Goal: Communication & Community: Answer question/provide support

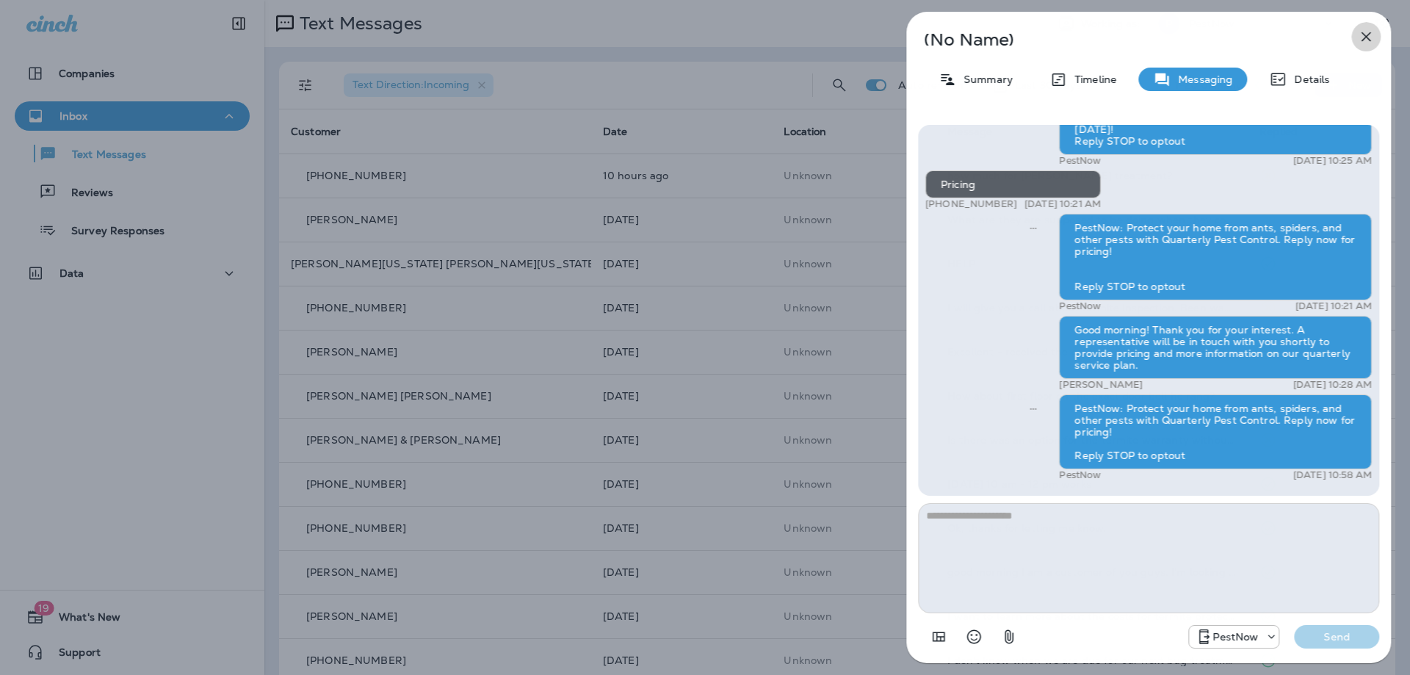
click at [1363, 37] on icon "button" at bounding box center [1366, 37] width 18 height 18
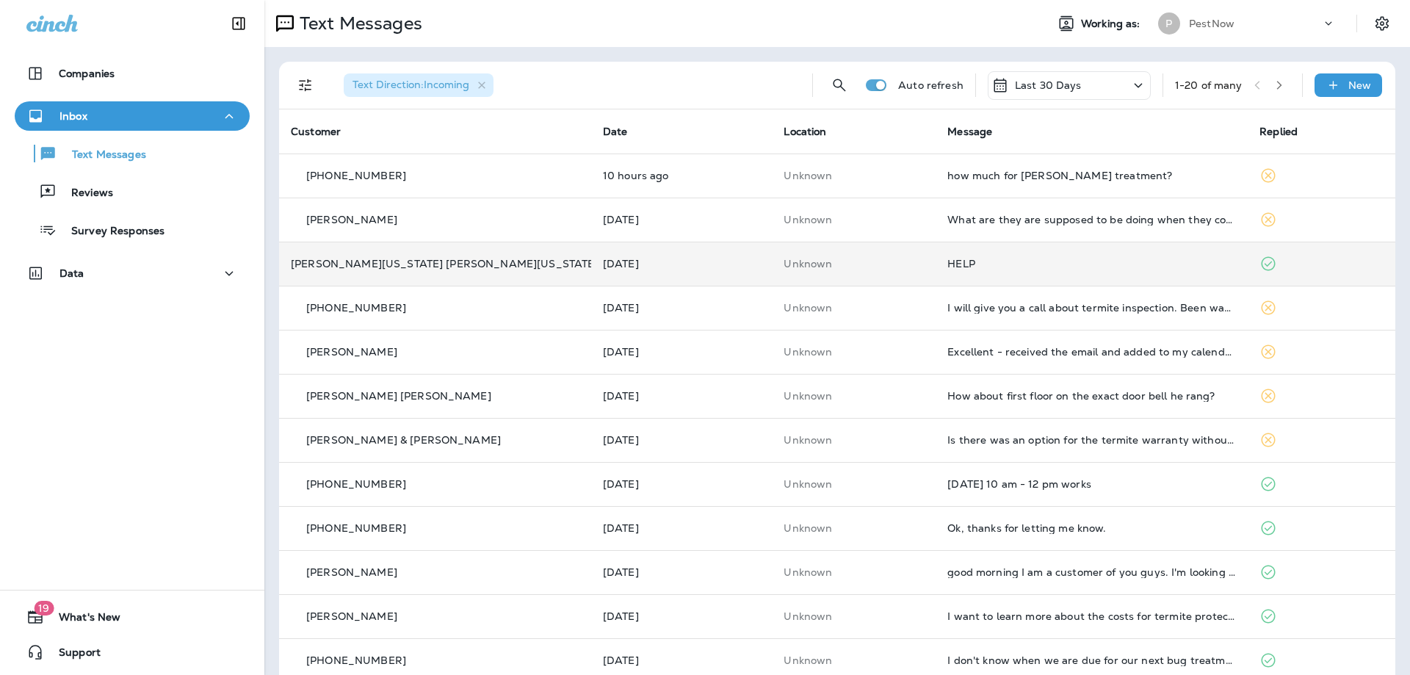
click at [960, 268] on div "HELP" at bounding box center [1092, 264] width 289 height 12
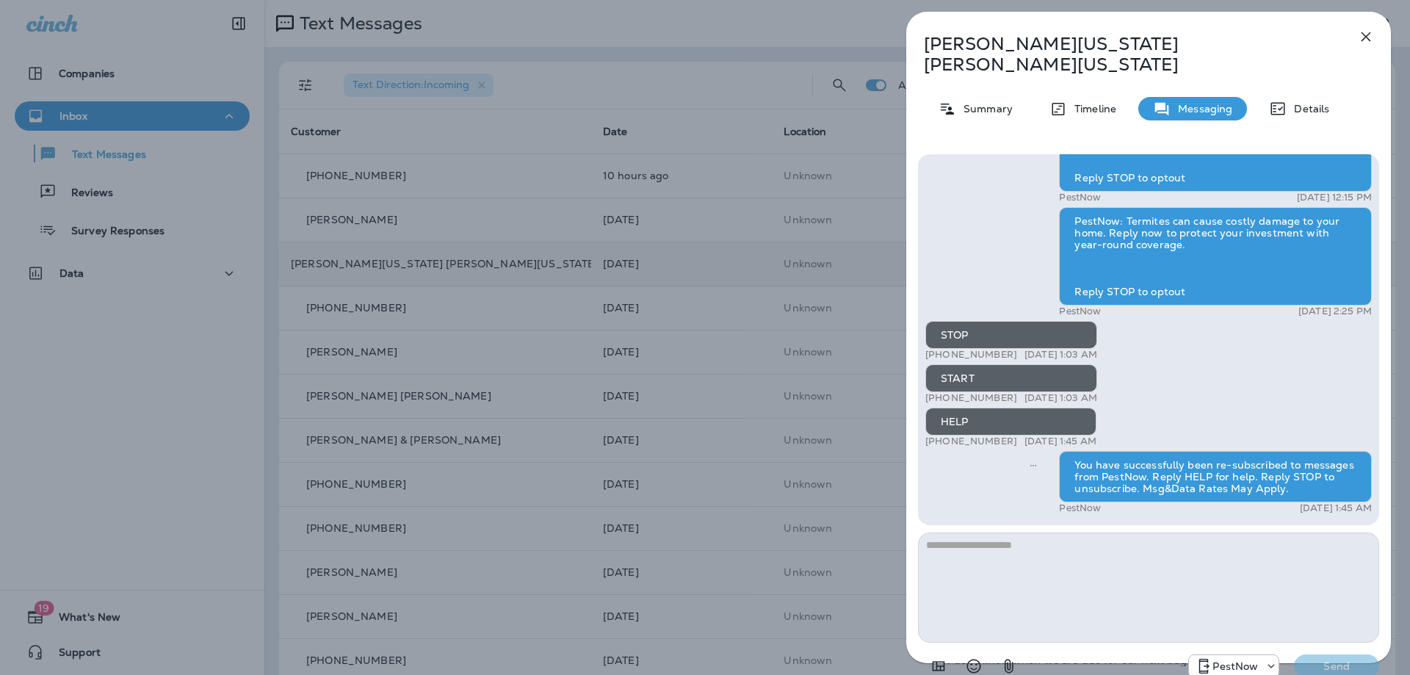
click at [1371, 35] on icon "button" at bounding box center [1366, 37] width 18 height 18
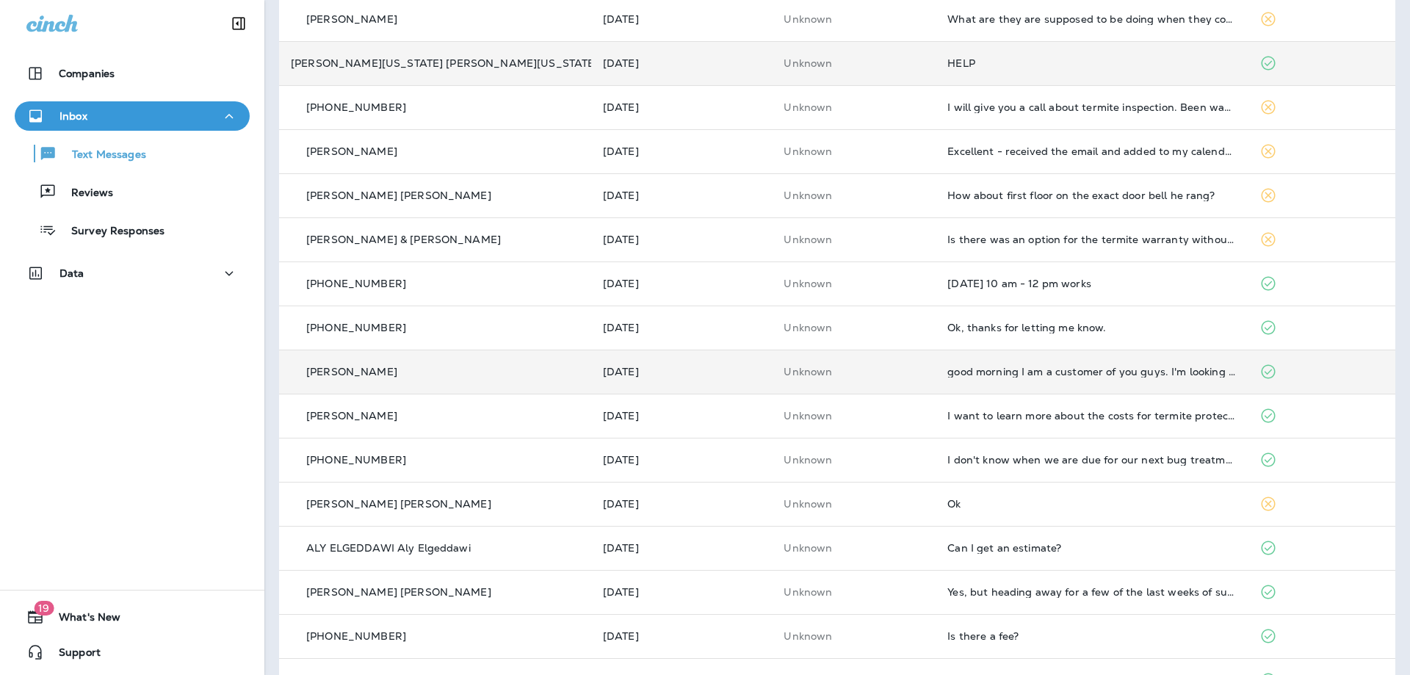
scroll to position [220, 0]
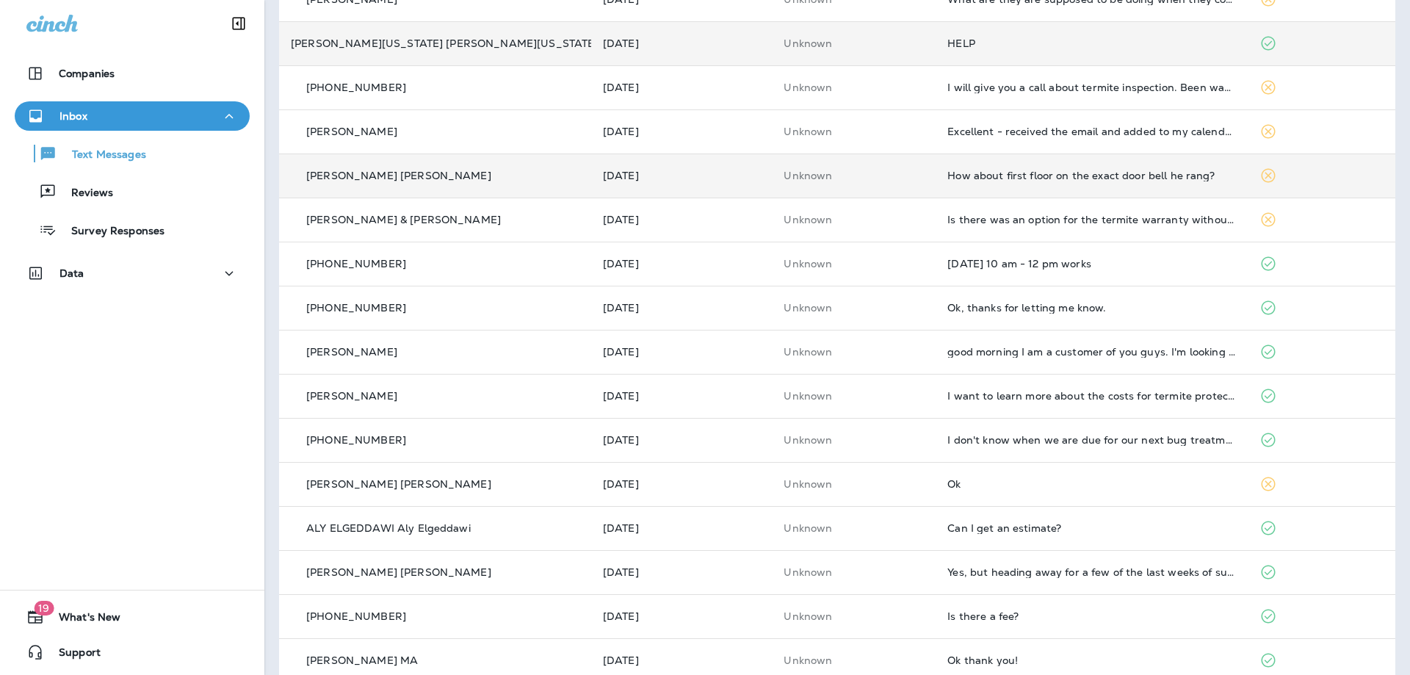
click at [1090, 176] on div "How about first floor on the exact door bell he rang?" at bounding box center [1092, 176] width 289 height 12
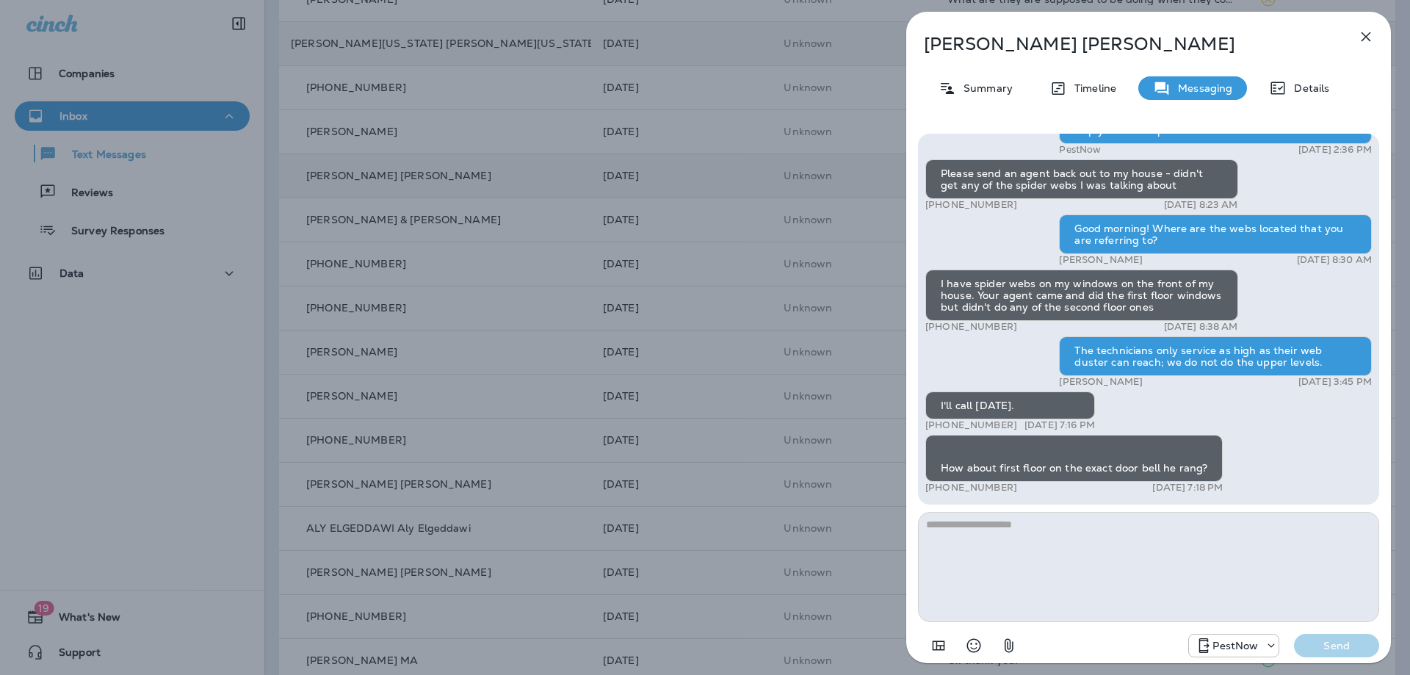
scroll to position [1, 0]
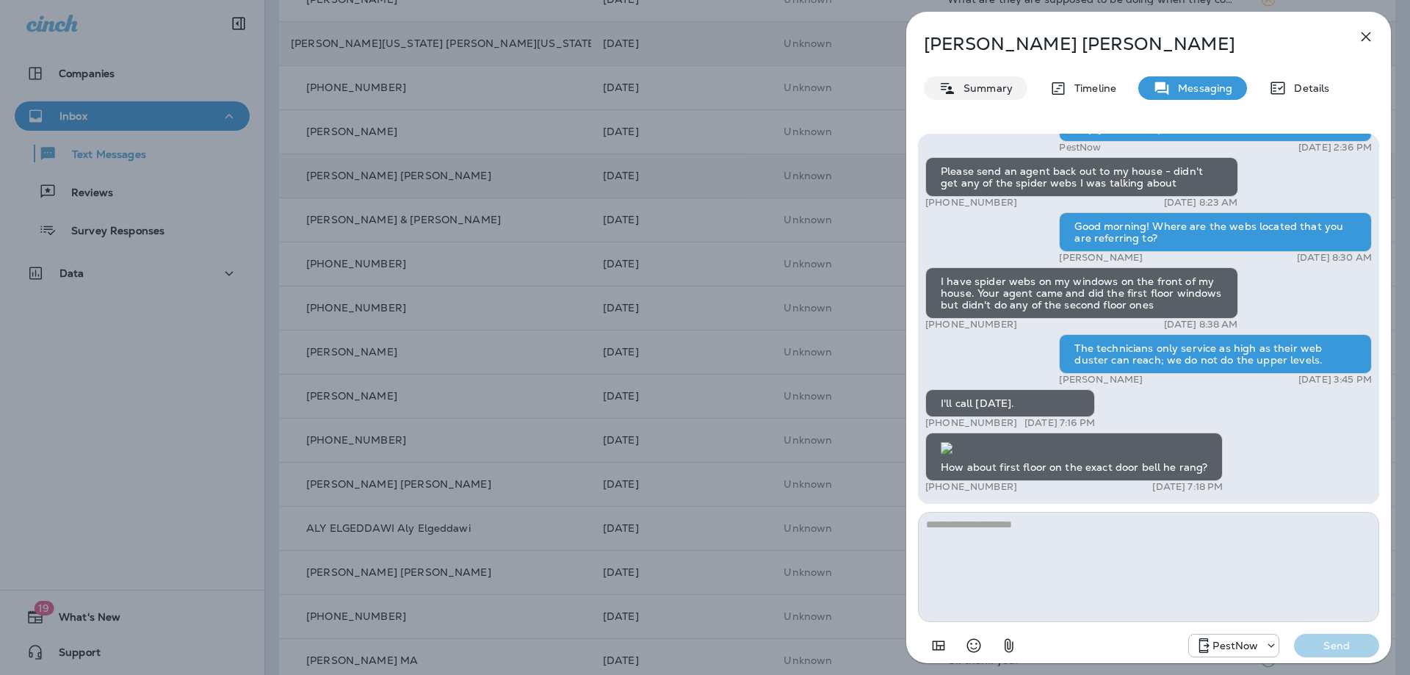
click at [999, 89] on p "Summary" at bounding box center [984, 88] width 57 height 12
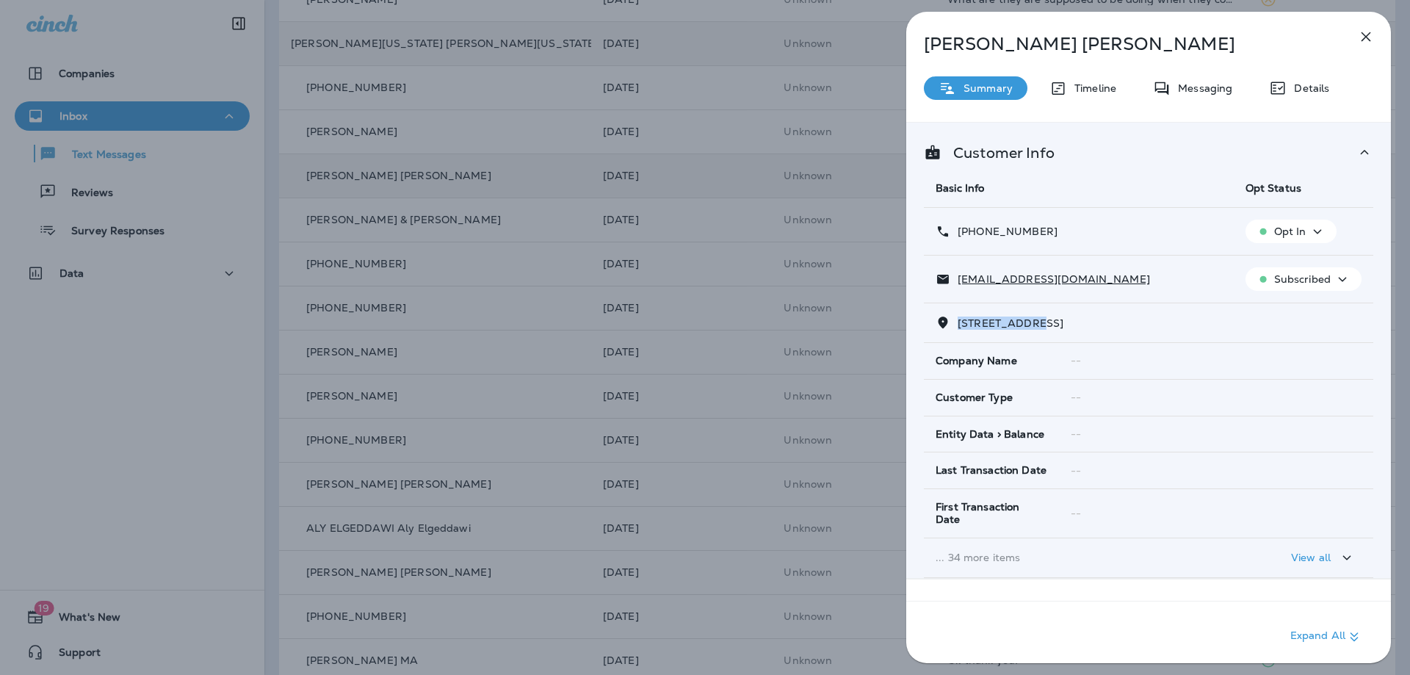
drag, startPoint x: 1042, startPoint y: 320, endPoint x: 960, endPoint y: 328, distance: 82.7
click at [960, 328] on span "[STREET_ADDRESS]" at bounding box center [1011, 323] width 106 height 13
copy span "5908 WILMETT"
click at [1195, 78] on div "Messaging" at bounding box center [1193, 88] width 109 height 24
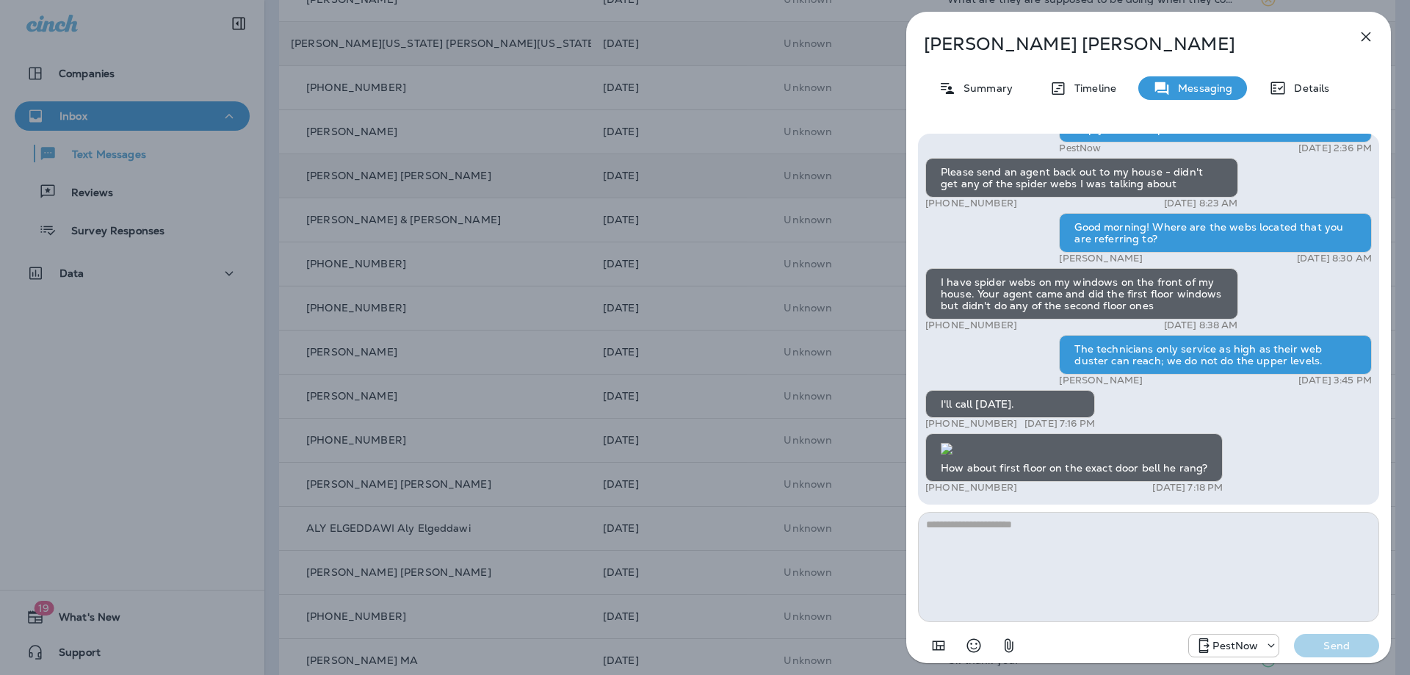
click at [1062, 562] on textarea at bounding box center [1148, 567] width 461 height 110
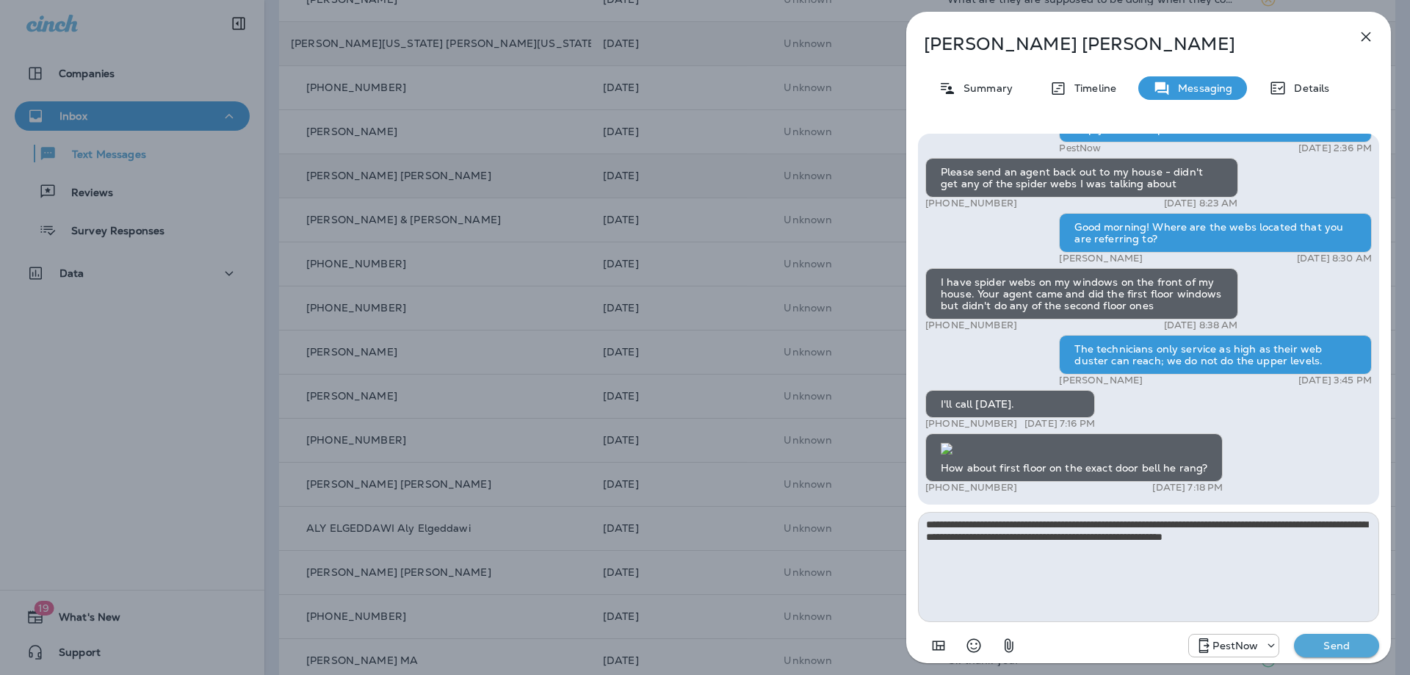
type textarea "**********"
click at [1362, 648] on p "Send" at bounding box center [1337, 645] width 62 height 13
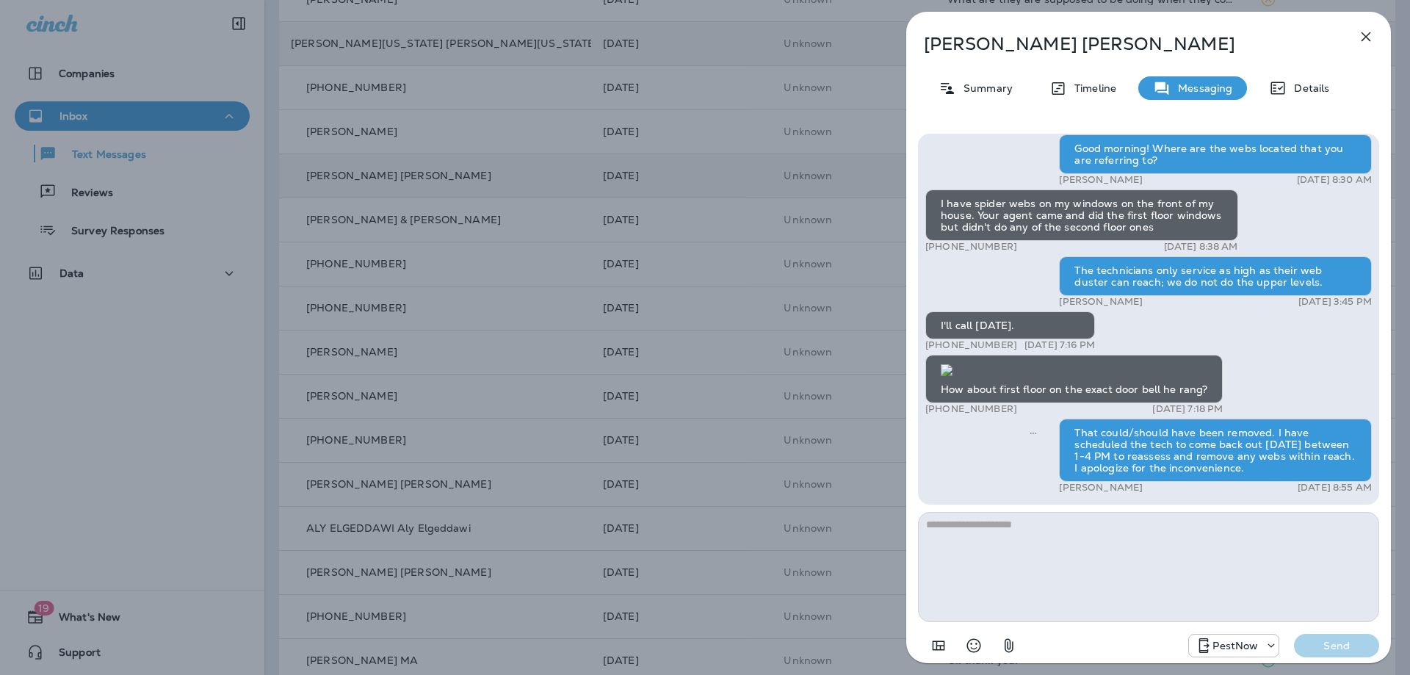
click at [1366, 35] on icon "button" at bounding box center [1366, 37] width 18 height 18
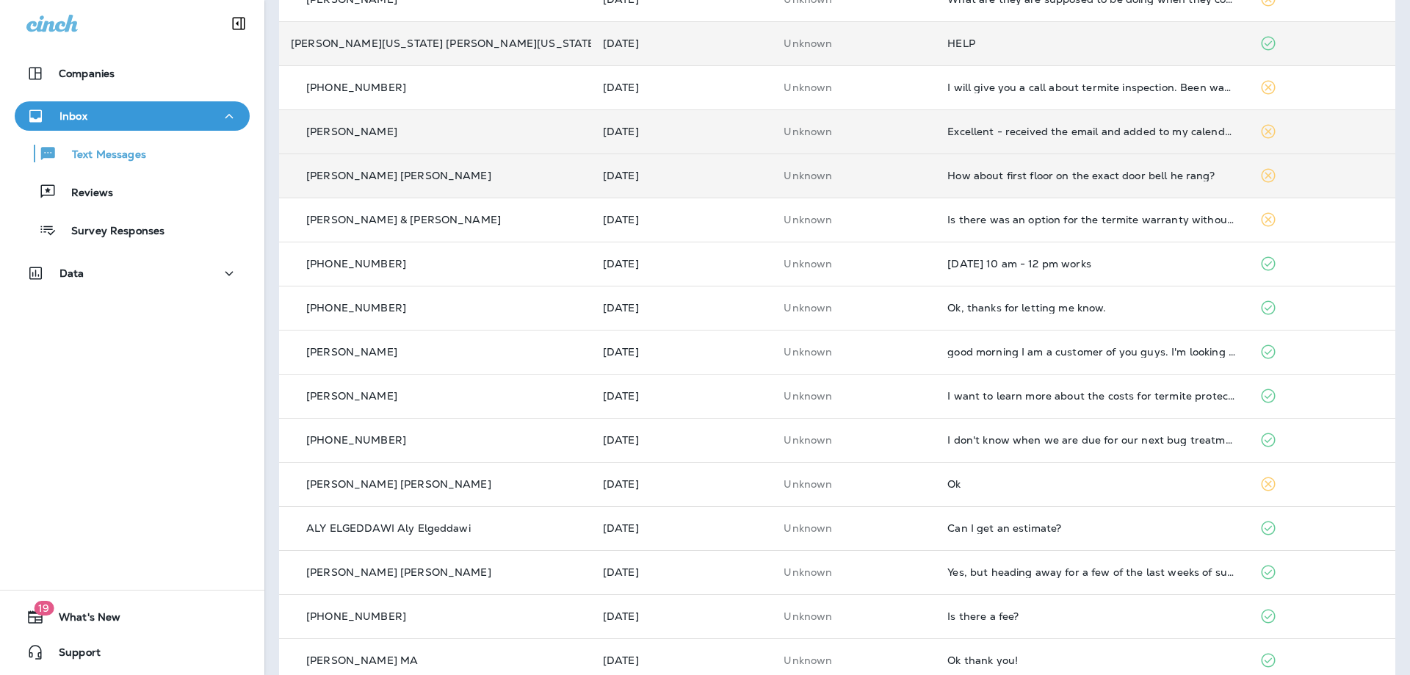
click at [1081, 138] on td "Excellent - received the email and added to my calendar. See you then" at bounding box center [1092, 131] width 312 height 44
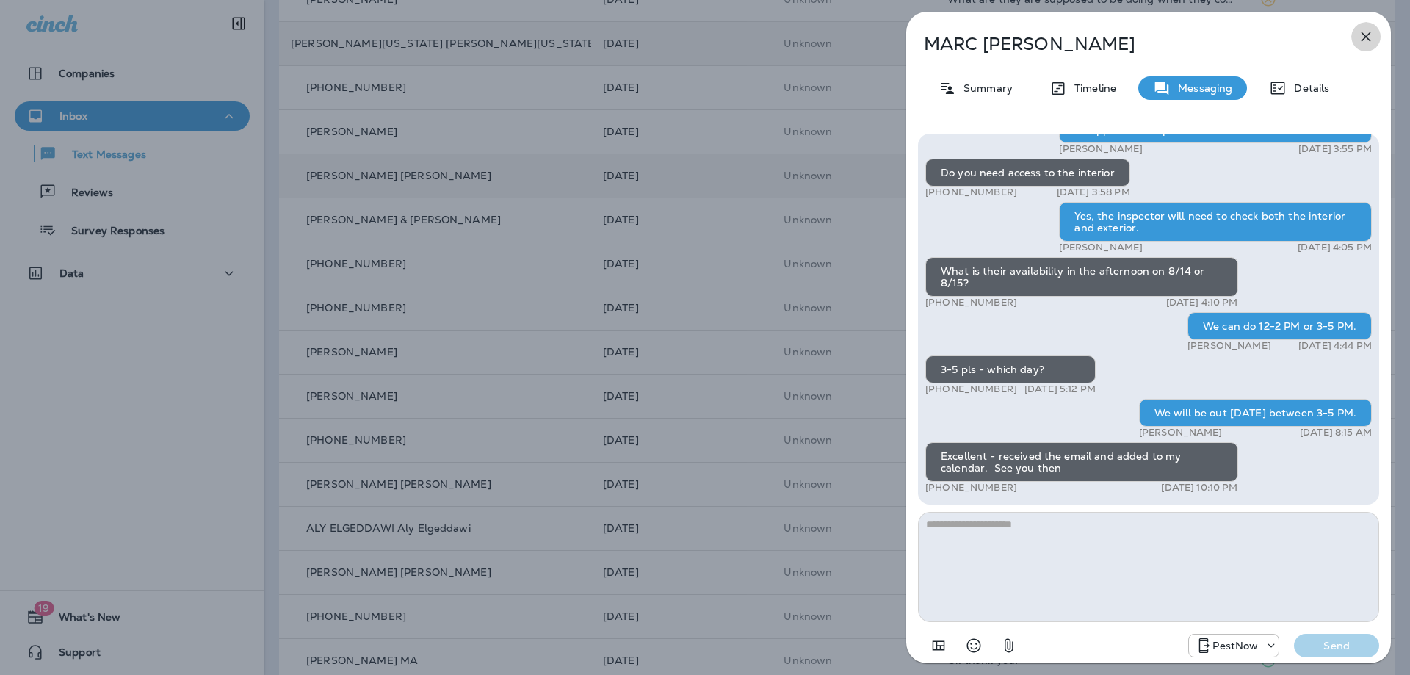
click at [1362, 39] on icon "button" at bounding box center [1366, 37] width 18 height 18
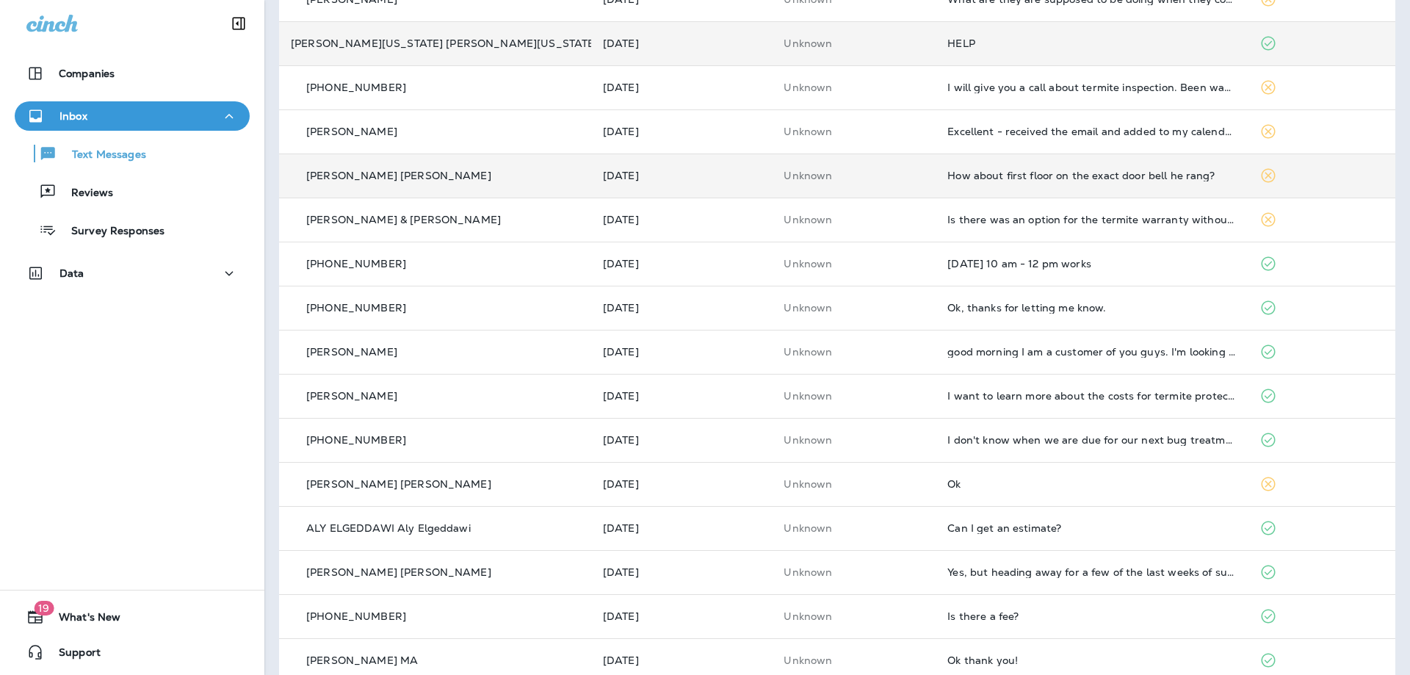
scroll to position [73, 0]
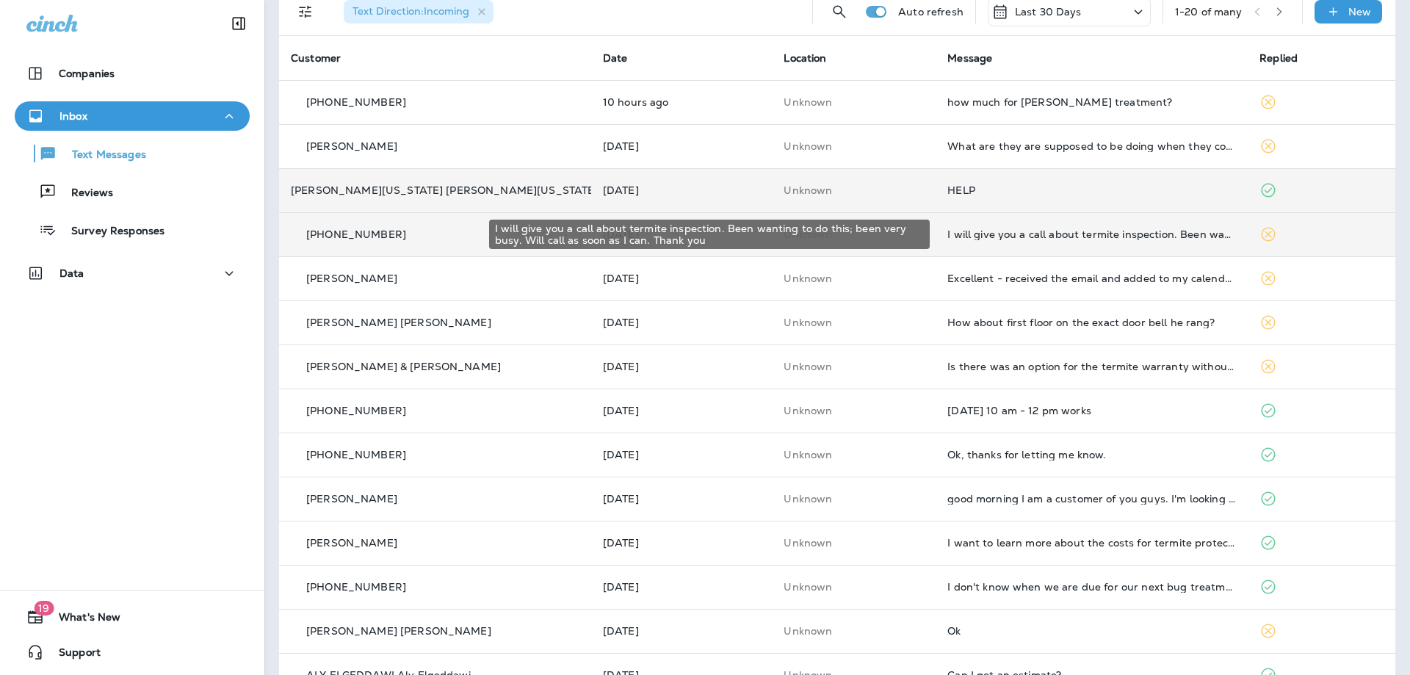
click at [1114, 235] on div "I will give you a call about termite inspection. Been wanting to do this; been …" at bounding box center [1092, 234] width 289 height 12
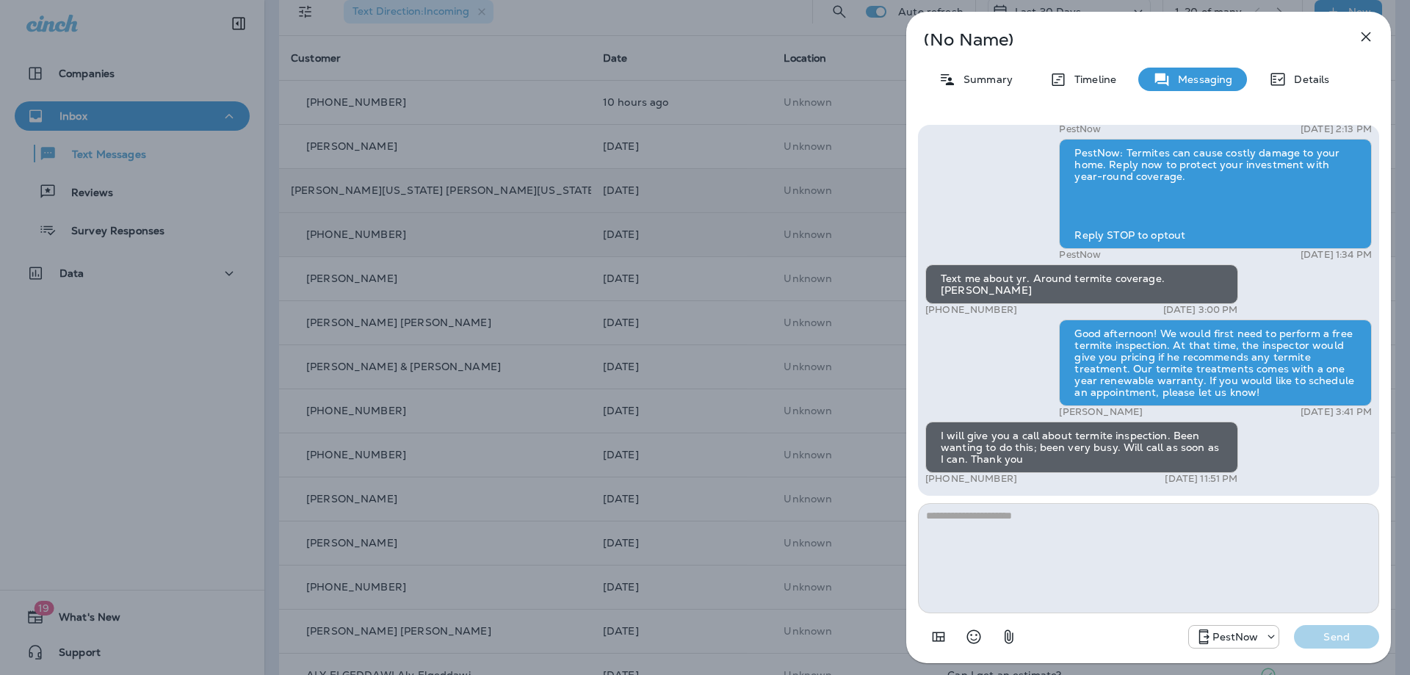
click at [1358, 37] on icon "button" at bounding box center [1366, 37] width 18 height 18
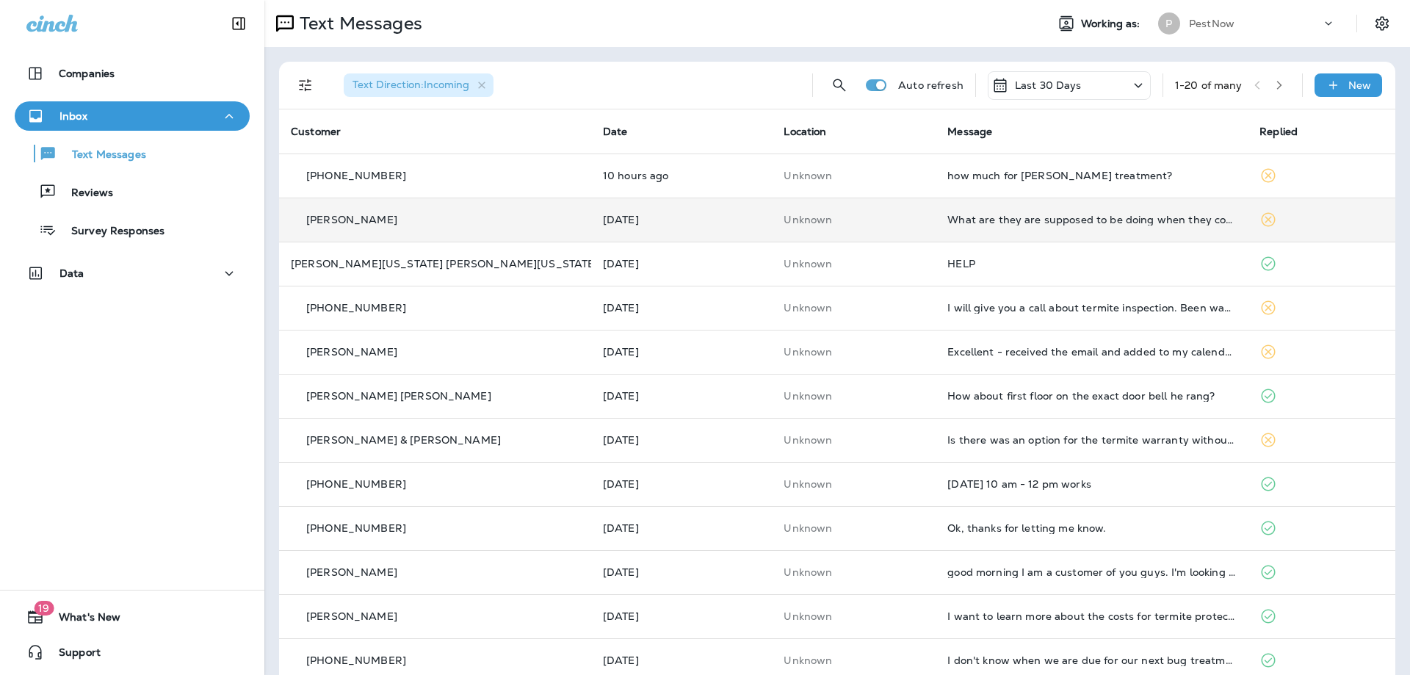
click at [1103, 217] on div "What are they are supposed to be doing when they come?" at bounding box center [1092, 220] width 289 height 12
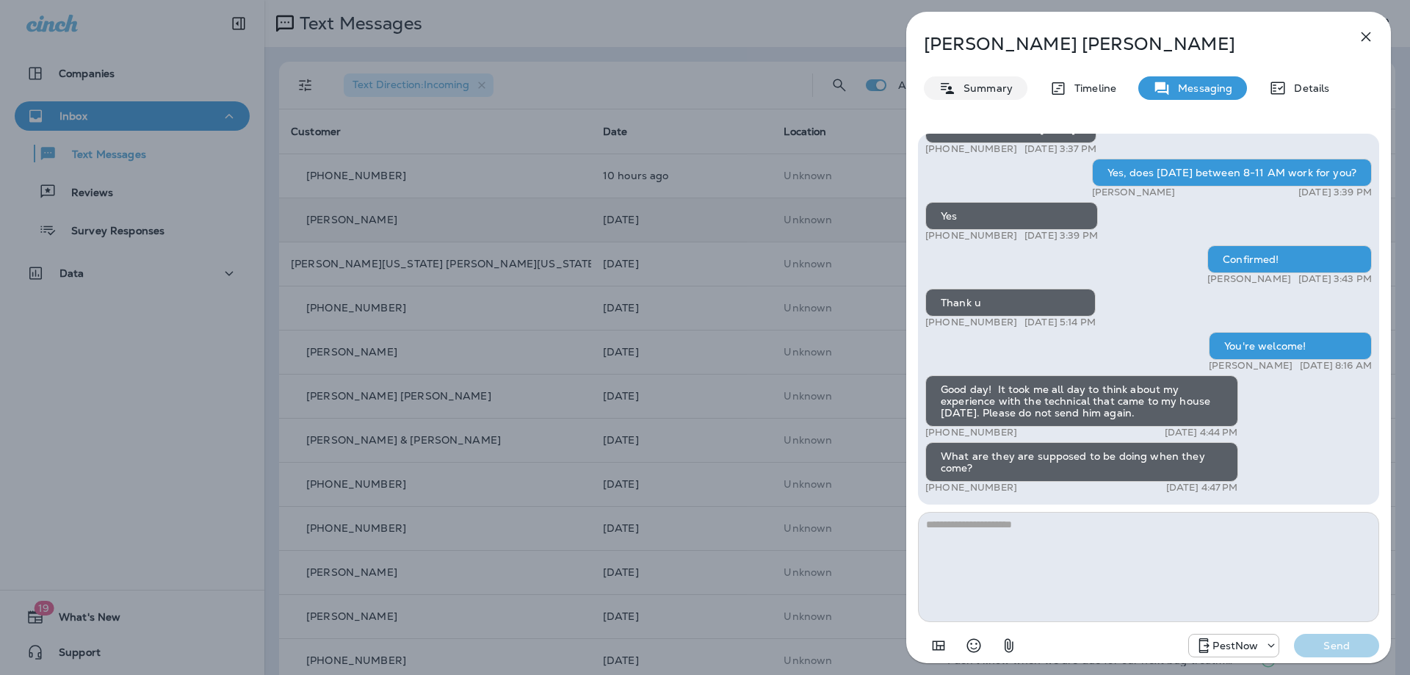
click at [972, 95] on div "Summary" at bounding box center [976, 88] width 104 height 24
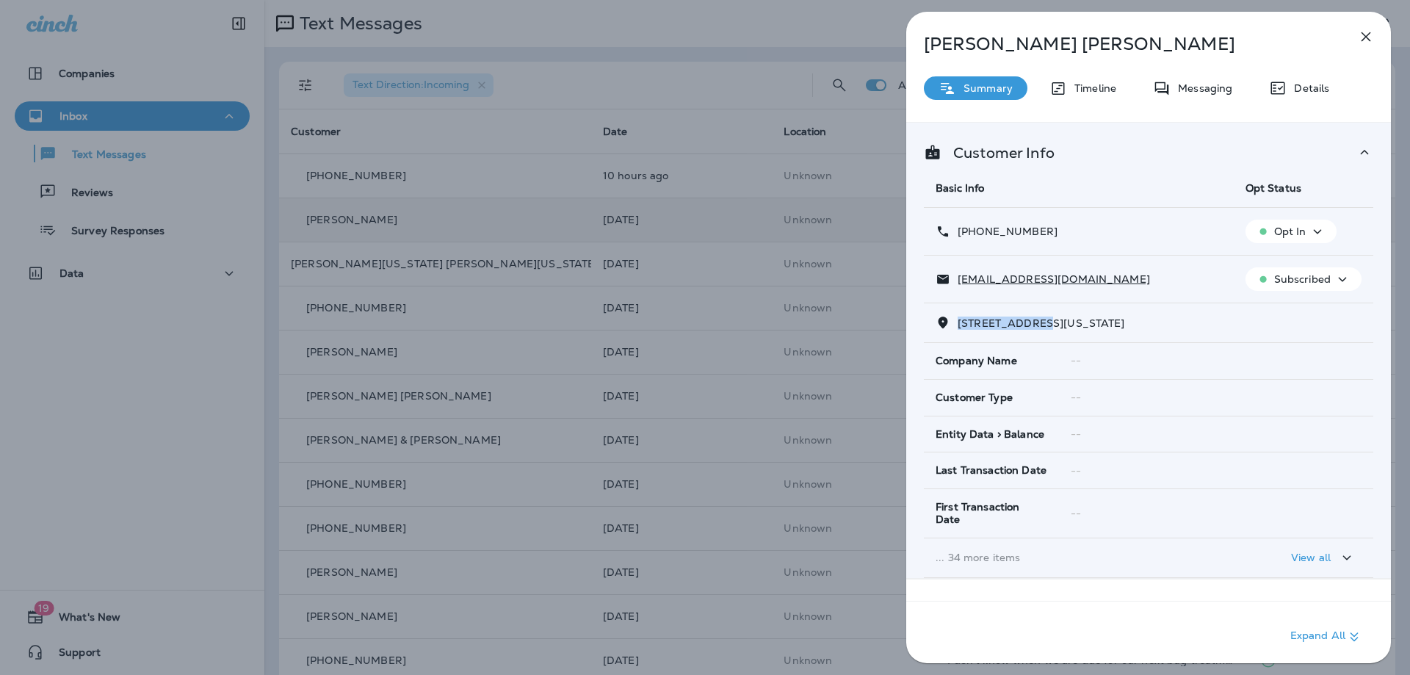
drag, startPoint x: 1037, startPoint y: 321, endPoint x: 959, endPoint y: 327, distance: 78.8
click at [959, 327] on span "2711 14TH STREET NORTHEAST, , WASHINGTON, DC 20018" at bounding box center [1041, 323] width 167 height 13
copy span "2711 14TH STRE"
click at [1186, 87] on p "Messaging" at bounding box center [1202, 88] width 62 height 12
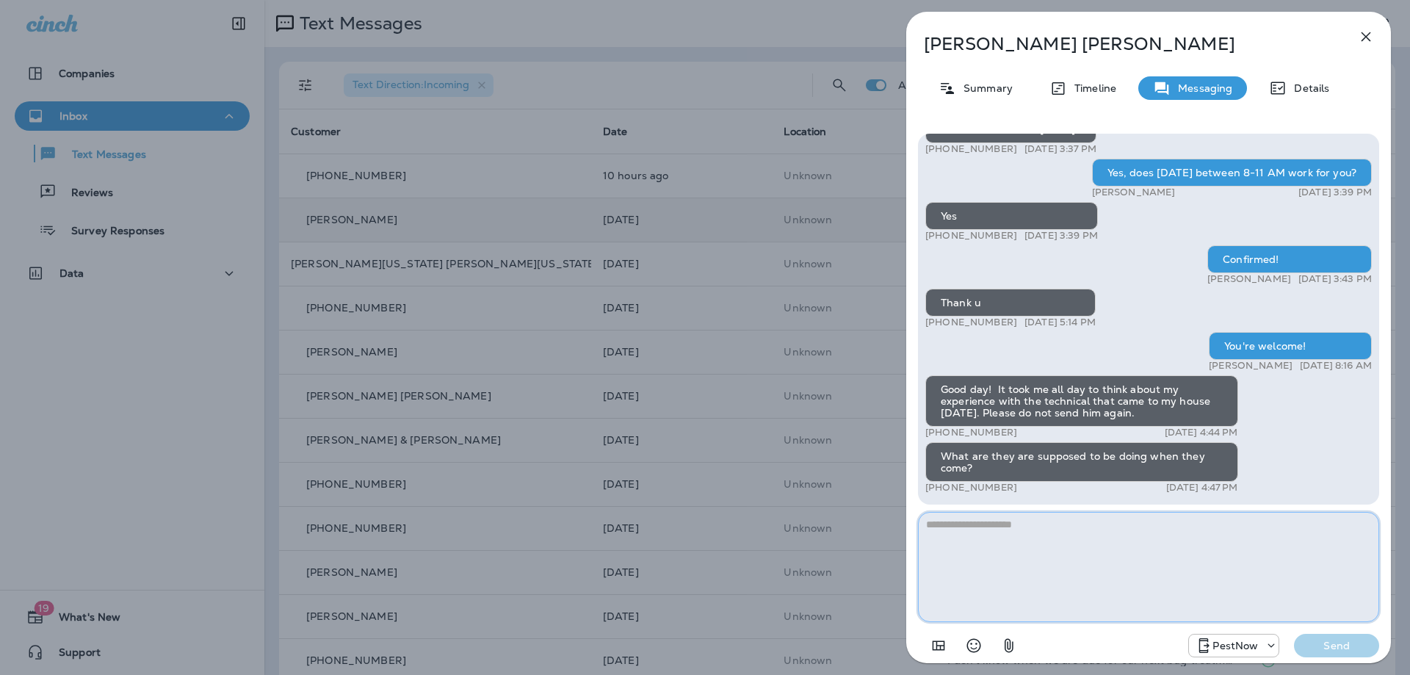
click at [981, 547] on textarea at bounding box center [1148, 567] width 461 height 110
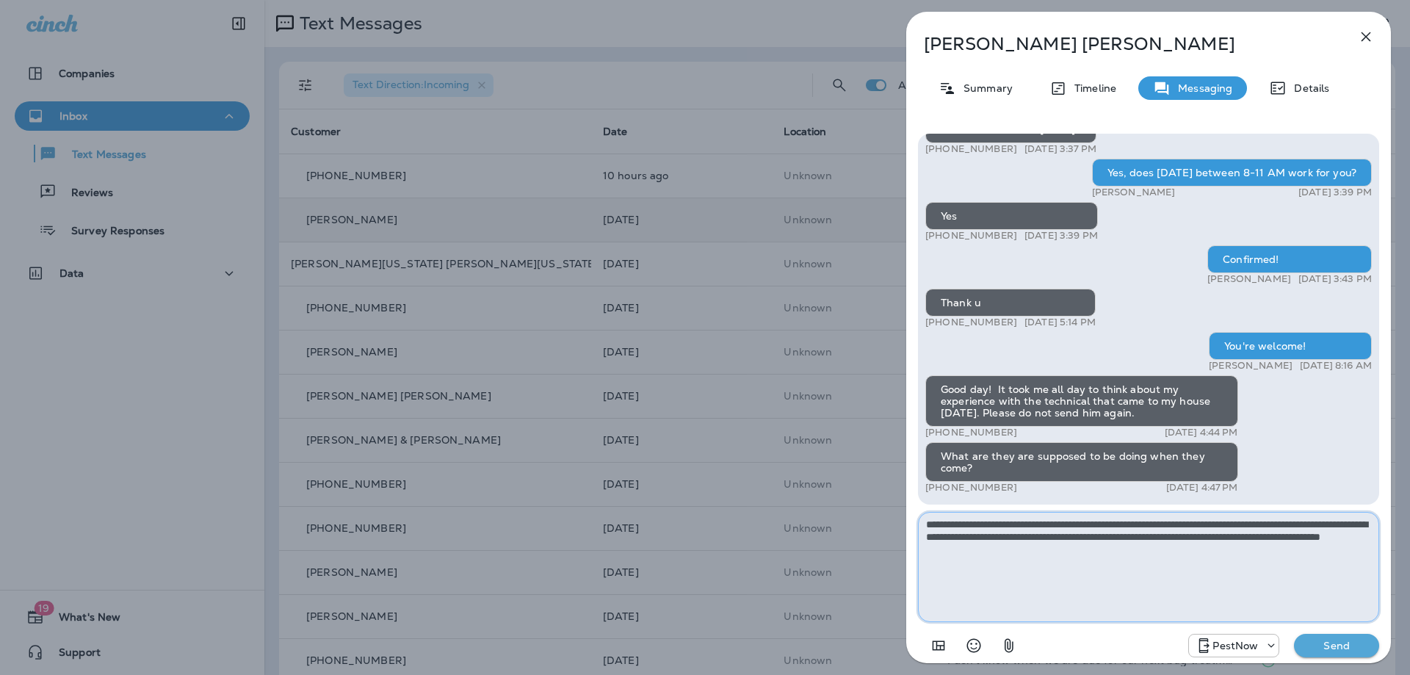
click at [1294, 538] on textarea "**********" at bounding box center [1148, 567] width 461 height 110
click at [1107, 544] on textarea "**********" at bounding box center [1148, 567] width 461 height 110
type textarea "**********"
click at [1342, 647] on p "Send" at bounding box center [1337, 645] width 62 height 13
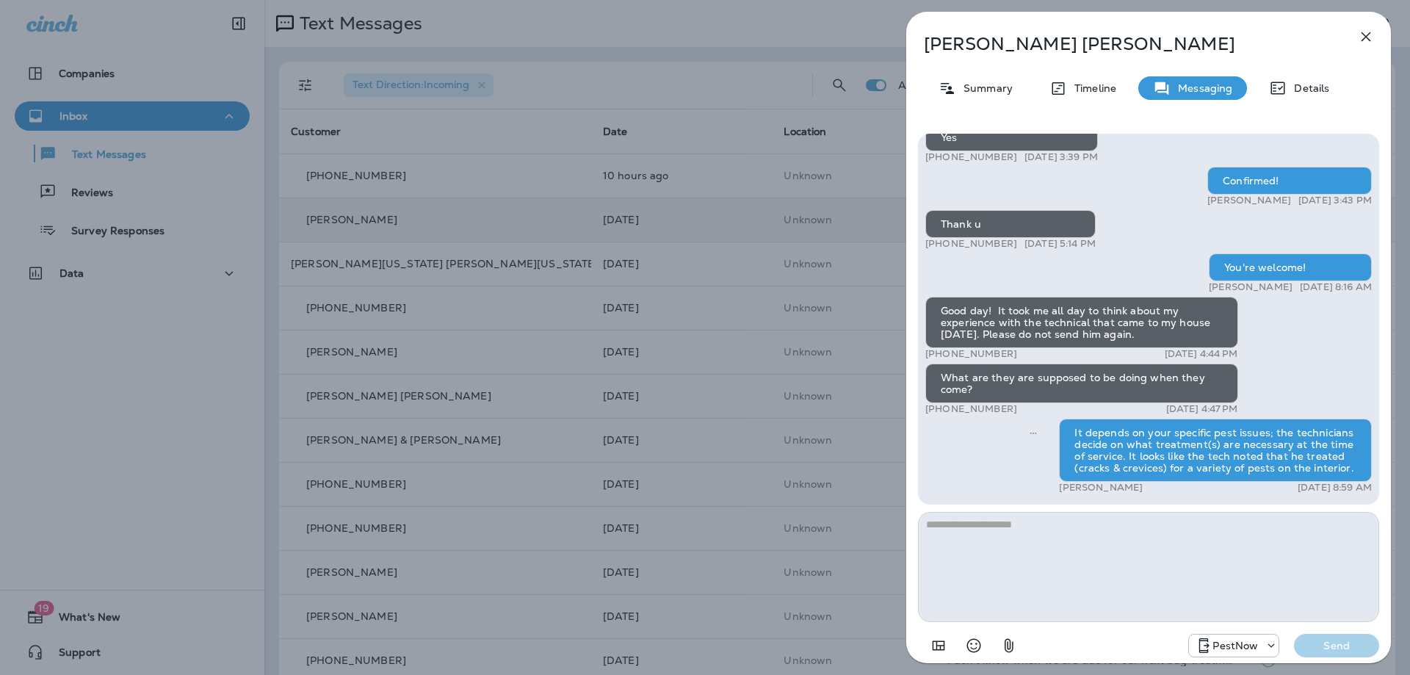
click at [1358, 40] on icon "button" at bounding box center [1366, 37] width 18 height 18
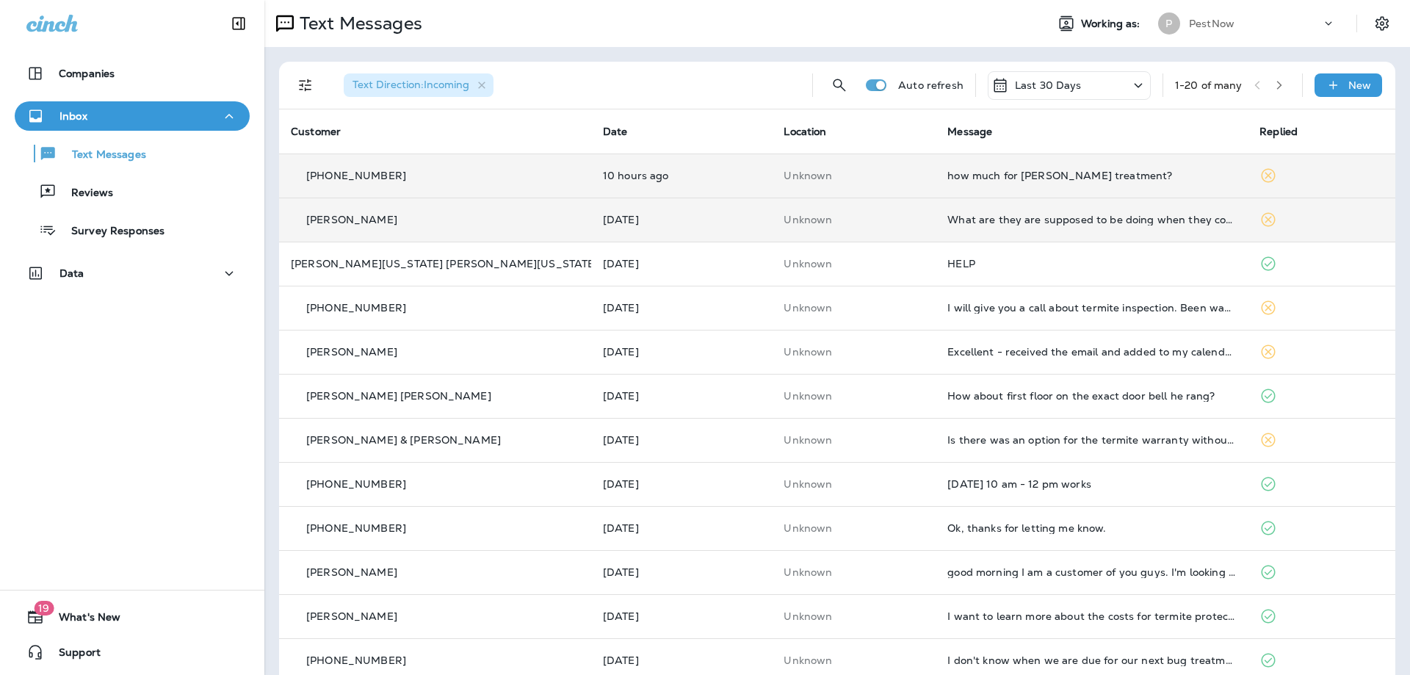
click at [1119, 164] on td "how much for [PERSON_NAME] treatment?" at bounding box center [1092, 176] width 312 height 44
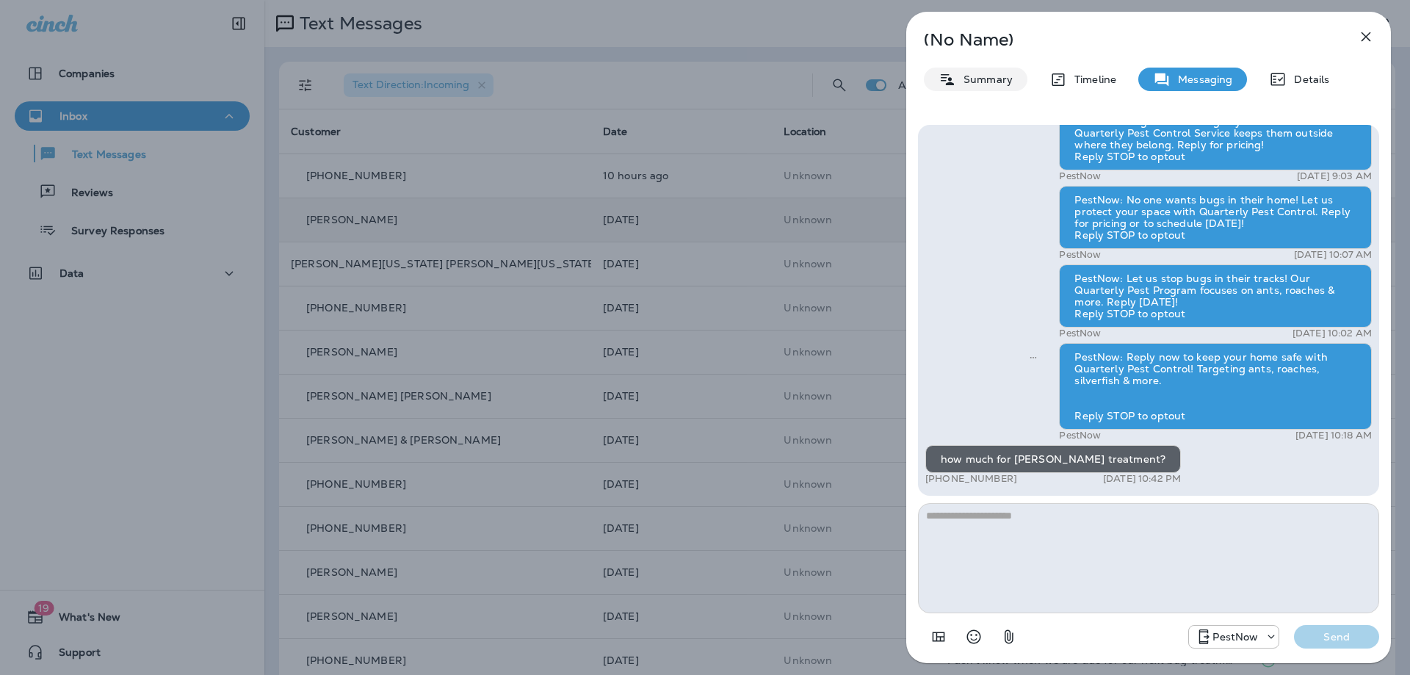
click at [1012, 84] on div "Summary" at bounding box center [976, 80] width 104 height 24
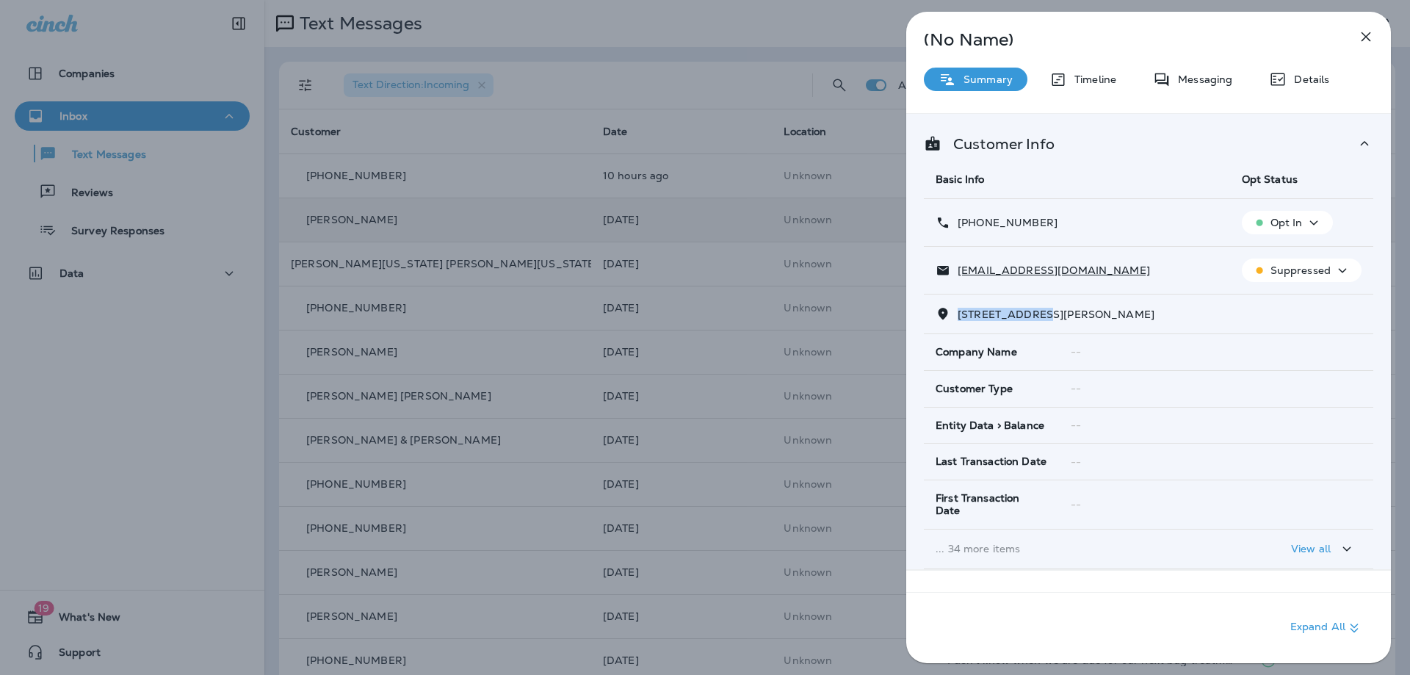
drag, startPoint x: 1045, startPoint y: 313, endPoint x: 961, endPoint y: 309, distance: 83.8
click at [961, 309] on span "5001 SCHUTTE AVENUE, , RICHMOND, VA 23225" at bounding box center [1056, 314] width 197 height 13
copy span "5001 SCHUTTE A"
click at [1202, 73] on p "Messaging" at bounding box center [1202, 79] width 62 height 12
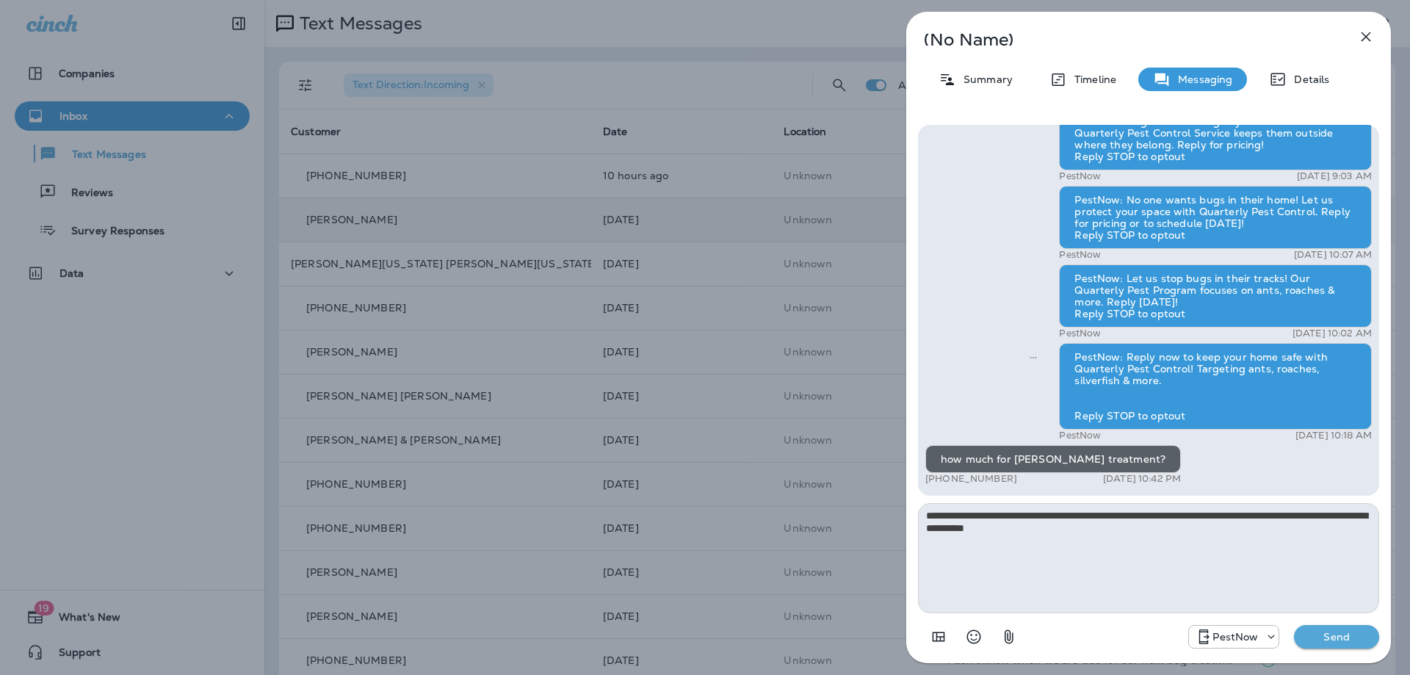
type textarea "**********"
click at [1341, 629] on button "Send" at bounding box center [1336, 637] width 85 height 24
click at [1340, 638] on p "Send" at bounding box center [1337, 636] width 62 height 13
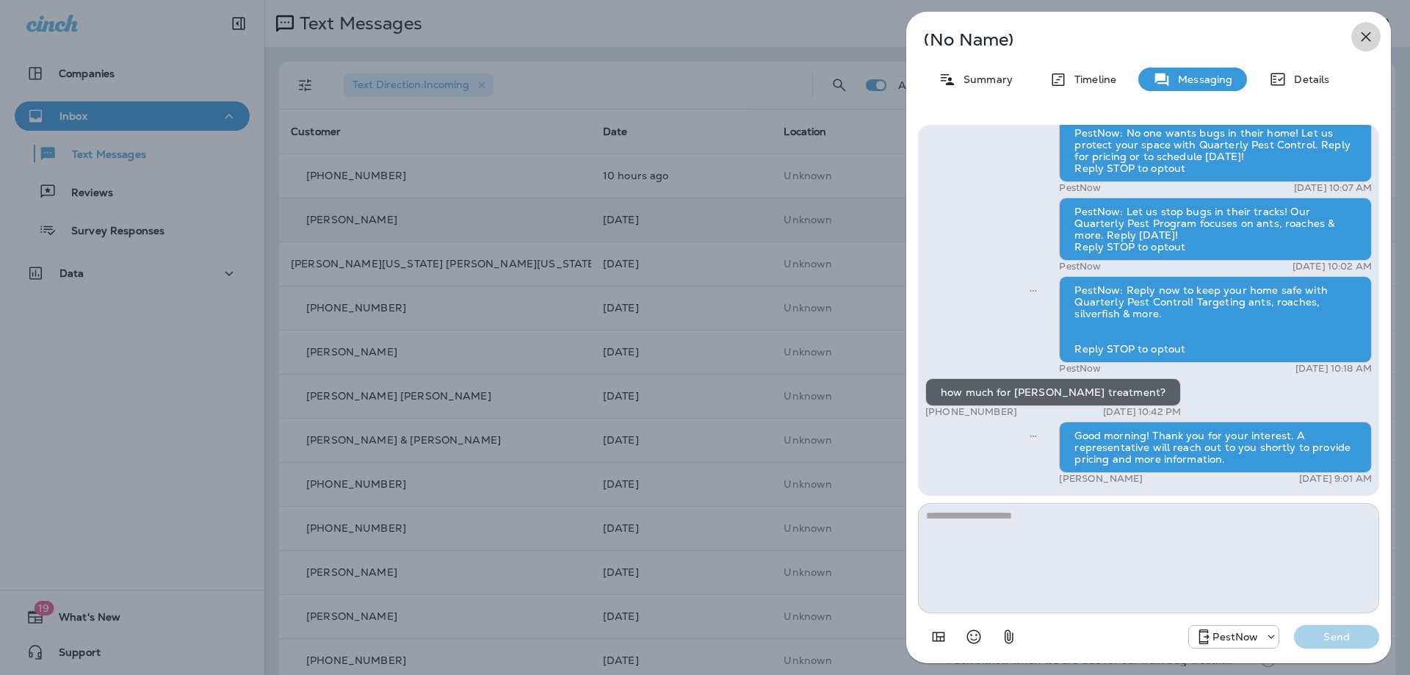
click at [1366, 35] on icon "button" at bounding box center [1366, 37] width 18 height 18
